Goal: Find specific page/section: Find specific page/section

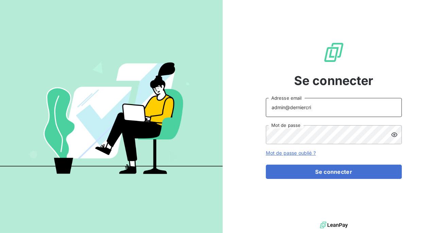
click at [322, 110] on input "admin@derniercri" at bounding box center [334, 107] width 136 height 19
type input "admin@mevia"
click at [266, 165] on button "Se connecter" at bounding box center [334, 172] width 136 height 14
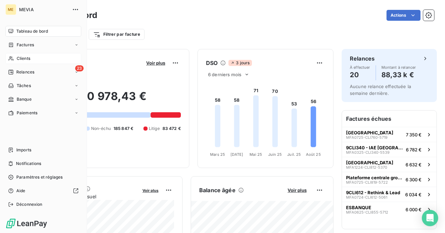
click at [16, 61] on div "Clients" at bounding box center [43, 58] width 76 height 11
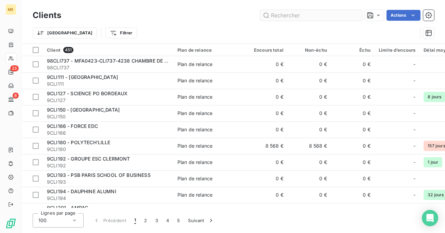
type input "CLI856"
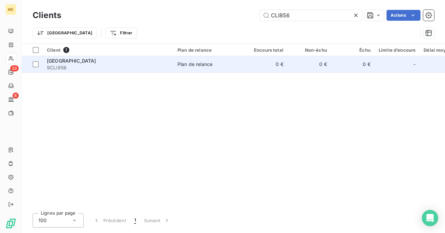
click at [119, 60] on div "[GEOGRAPHIC_DATA]" at bounding box center [108, 60] width 122 height 7
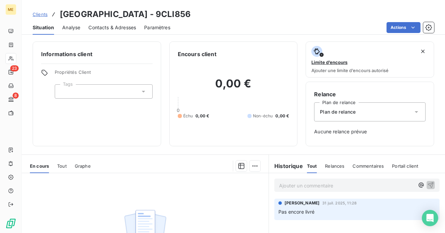
drag, startPoint x: 193, startPoint y: 16, endPoint x: 114, endPoint y: 15, distance: 79.3
click at [114, 15] on div "Clients [GEOGRAPHIC_DATA] - 9CLI856" at bounding box center [234, 14] width 424 height 12
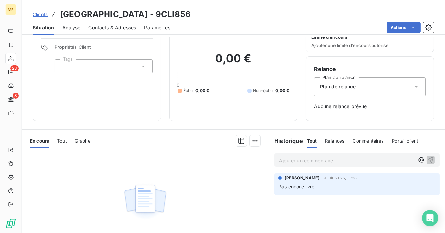
scroll to position [24, 0]
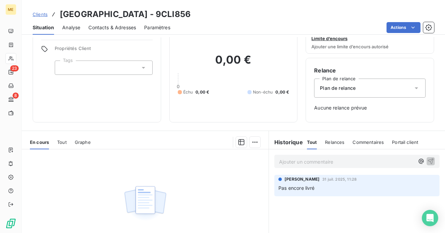
click at [60, 141] on span "Tout" at bounding box center [62, 141] width 10 height 5
click at [336, 137] on div "Relances" at bounding box center [334, 142] width 19 height 14
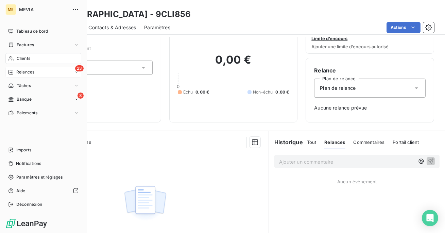
click at [15, 71] on div "Relances" at bounding box center [21, 72] width 26 height 6
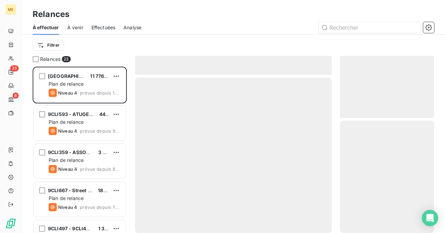
scroll to position [166, 94]
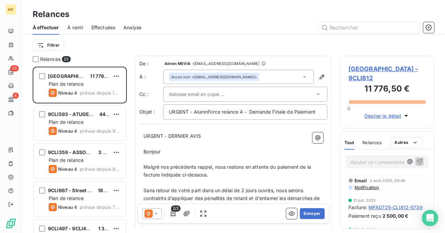
click at [111, 28] on span "Effectuées" at bounding box center [104, 27] width 24 height 7
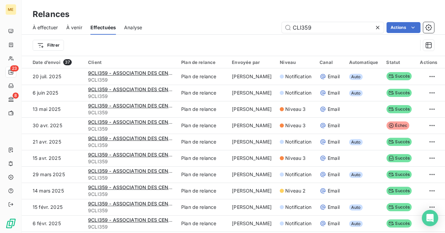
type input "[URL][DOMAIN_NAME]"
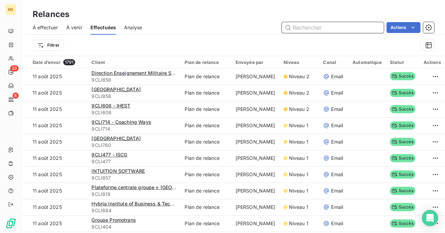
paste input "CLI856"
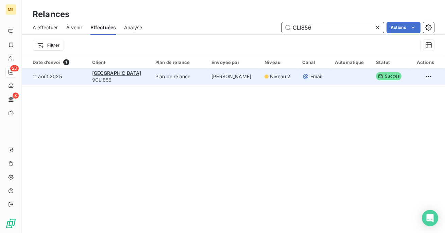
type input "CLI856"
click at [197, 80] on td "Plan de relance" at bounding box center [179, 76] width 56 height 16
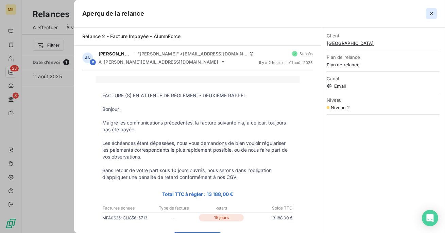
click at [430, 13] on icon "button" at bounding box center [431, 13] width 7 height 7
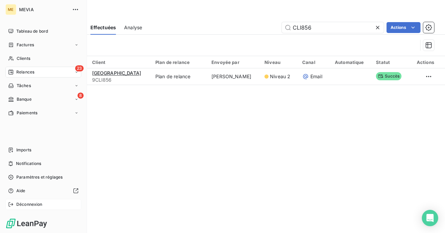
click at [32, 209] on div "Déconnexion" at bounding box center [43, 204] width 76 height 11
